Goal: Find specific page/section: Find specific page/section

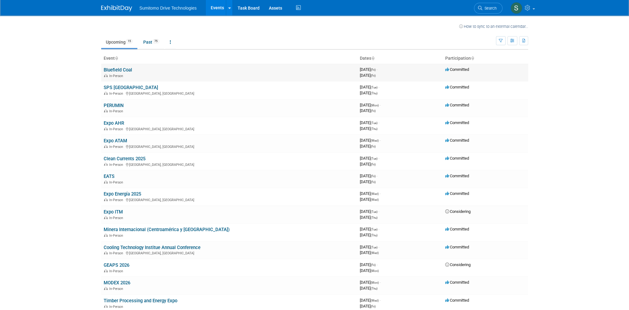
click at [114, 71] on link "Bluefield Coal" at bounding box center [118, 70] width 28 height 6
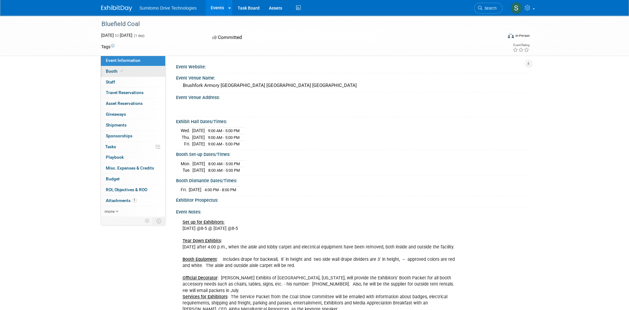
click at [121, 73] on span at bounding box center [122, 71] width 6 height 5
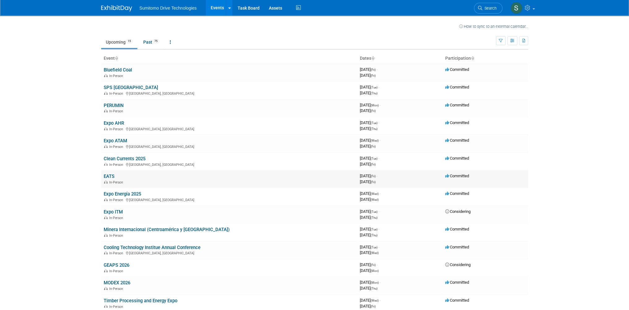
click at [111, 175] on link "EATS" at bounding box center [109, 176] width 11 height 6
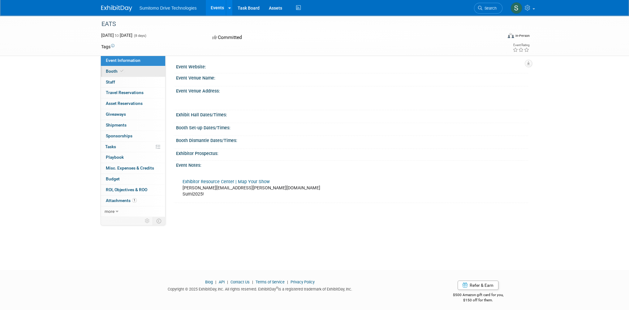
click at [138, 70] on link "Booth" at bounding box center [133, 71] width 64 height 11
